Goal: Browse casually

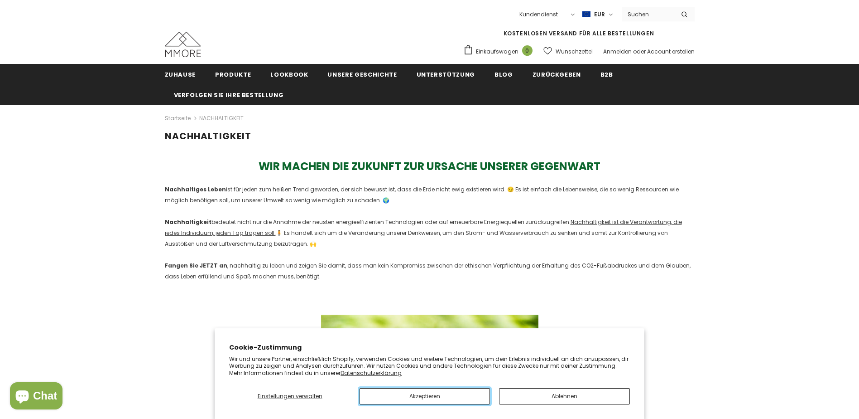
click at [432, 396] on button "Akzeptieren" at bounding box center [425, 396] width 130 height 16
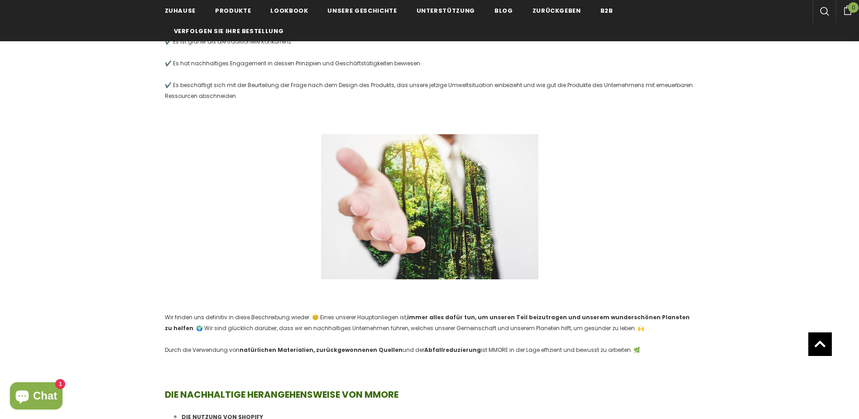
scroll to position [725, 0]
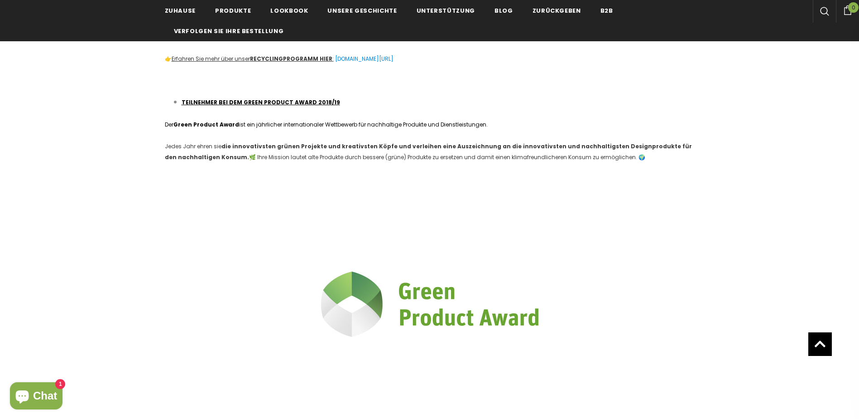
scroll to position [2718, 0]
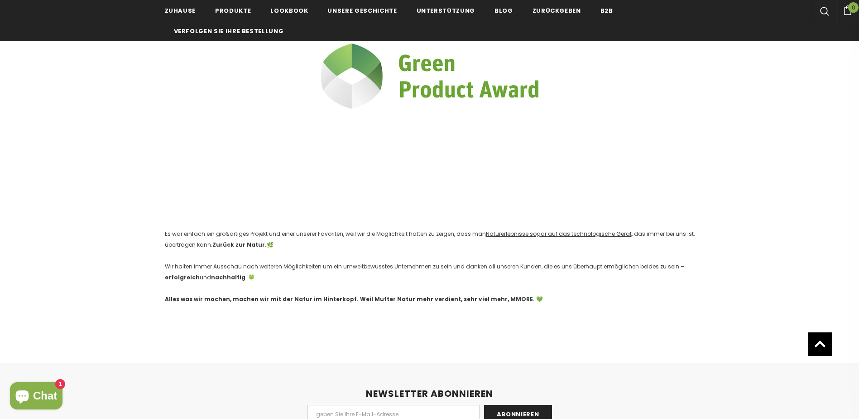
click at [43, 392] on span "Chat" at bounding box center [45, 396] width 24 height 14
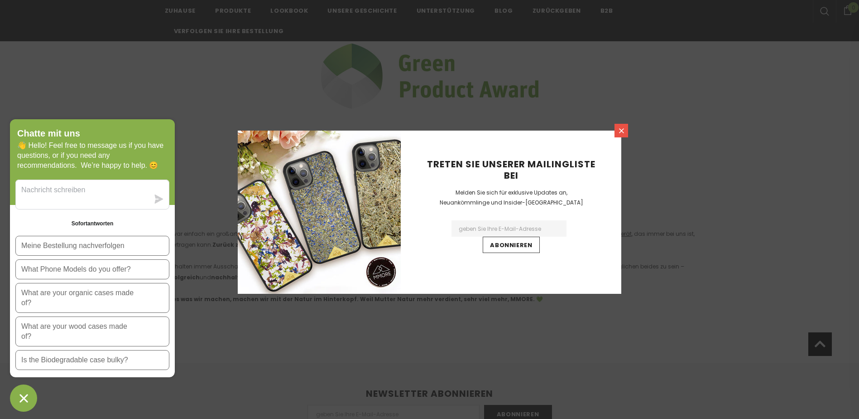
click at [619, 129] on icon at bounding box center [622, 131] width 8 height 8
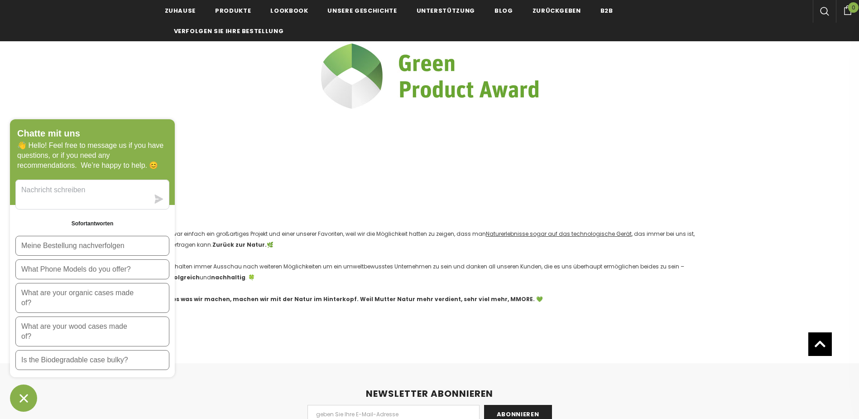
click at [19, 392] on icon "Chat-Fenster" at bounding box center [24, 398] width 14 height 14
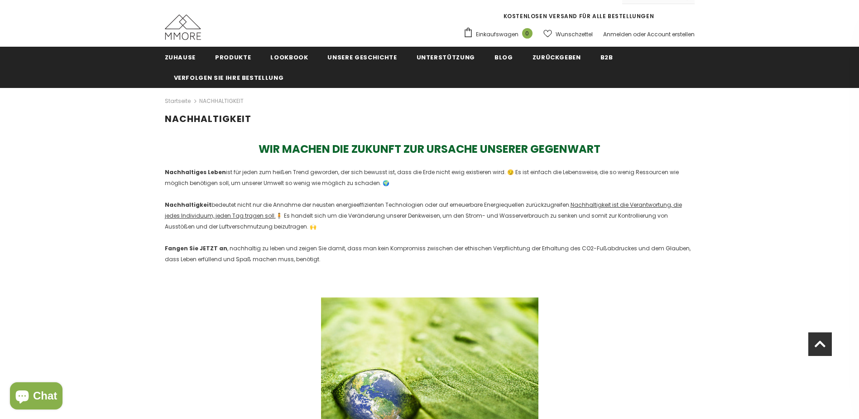
scroll to position [0, 0]
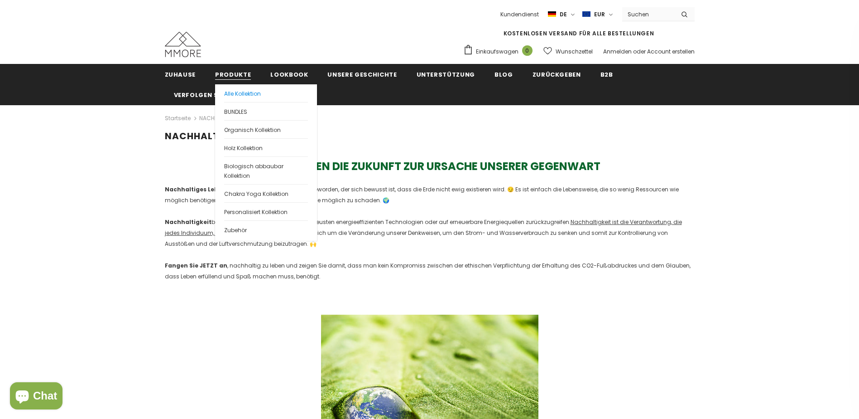
click at [251, 95] on span "Alle Kollektion" at bounding box center [242, 94] width 37 height 8
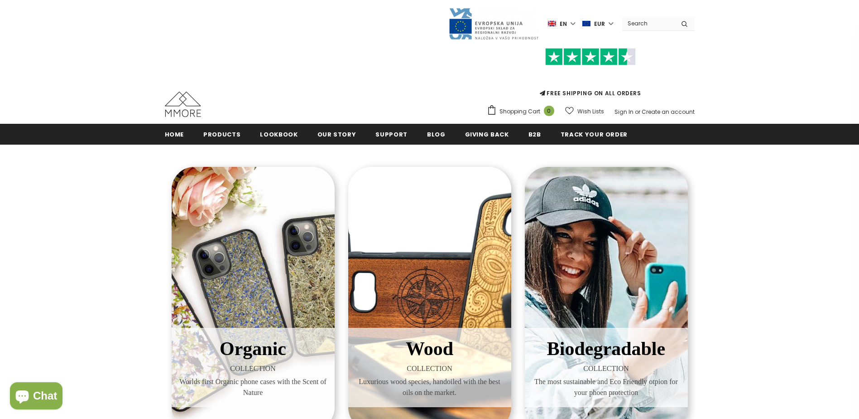
click at [175, 133] on span "Home" at bounding box center [174, 134] width 19 height 9
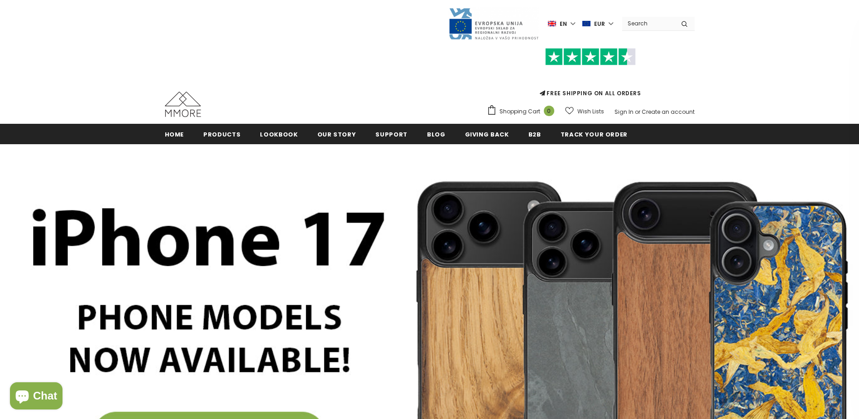
click at [725, 101] on div "Trending iPhone [GEOGRAPHIC_DATA]" at bounding box center [429, 62] width 859 height 124
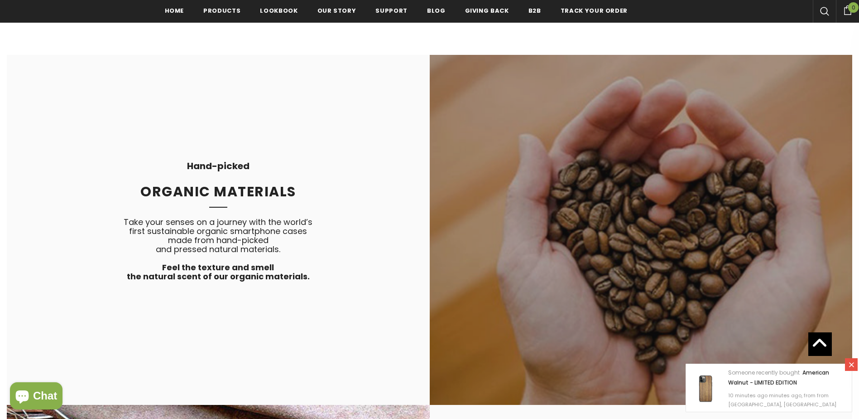
scroll to position [2177, 0]
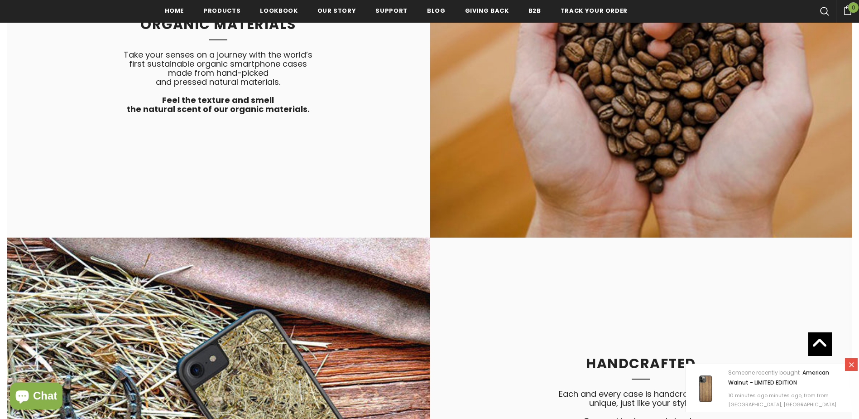
click at [850, 362] on icon at bounding box center [851, 364] width 5 height 5
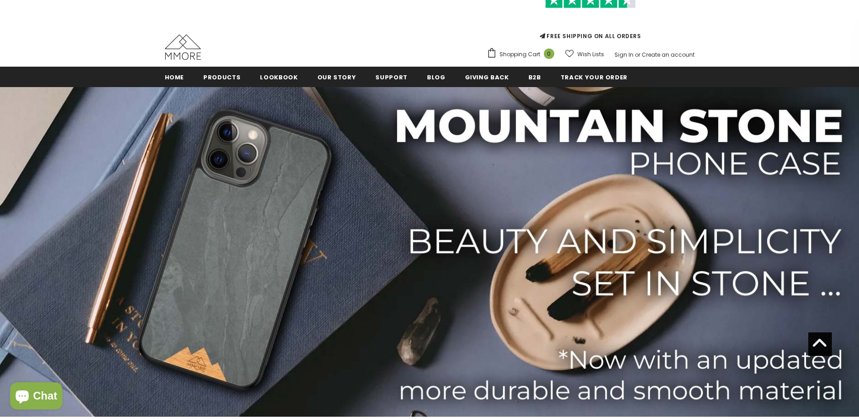
scroll to position [0, 0]
